Goal: Information Seeking & Learning: Find specific fact

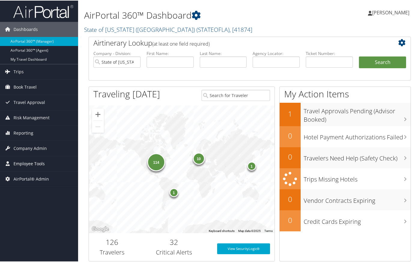
click at [35, 160] on span "Employee Tools" at bounding box center [29, 162] width 31 height 15
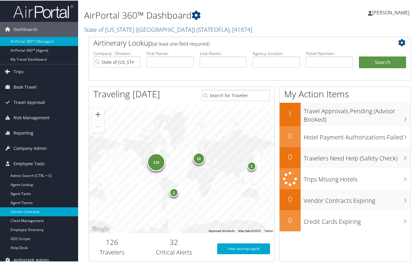
click at [32, 215] on link "Carrier Contracts" at bounding box center [39, 211] width 78 height 9
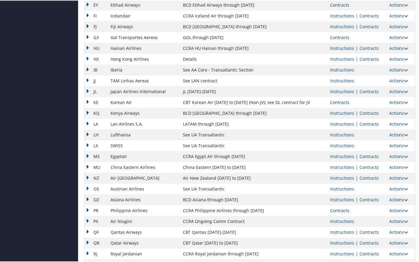
scroll to position [400, 0]
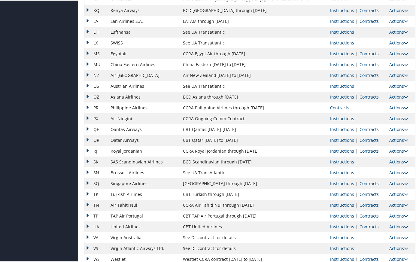
click at [368, 192] on link "Contracts" at bounding box center [368, 194] width 19 height 6
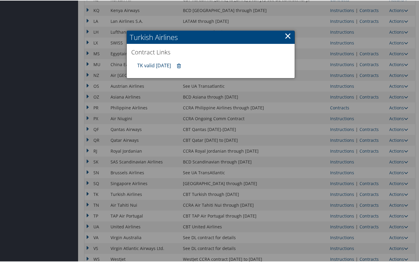
click at [168, 65] on link "TK valid 31DEC25" at bounding box center [154, 65] width 34 height 7
click at [285, 37] on link "×" at bounding box center [287, 35] width 7 height 12
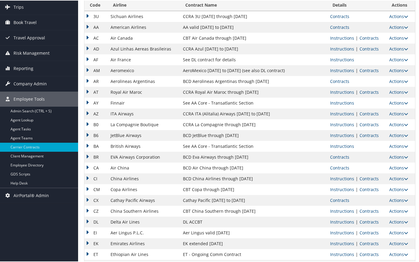
scroll to position [0, 0]
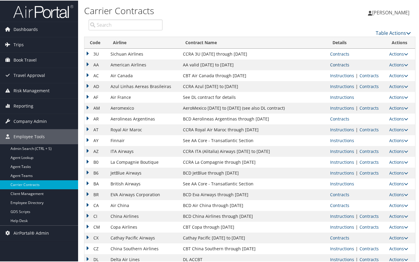
click at [336, 64] on link "Contracts" at bounding box center [339, 64] width 19 height 6
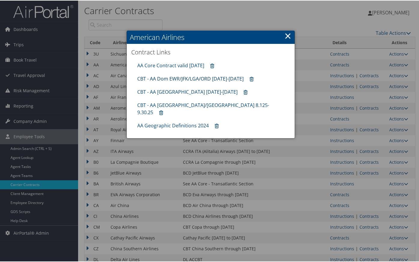
click at [185, 80] on link "CBT - AA Dom EWR/JFK/LGA/ORD 8.1.25-12.31.25" at bounding box center [190, 78] width 106 height 7
